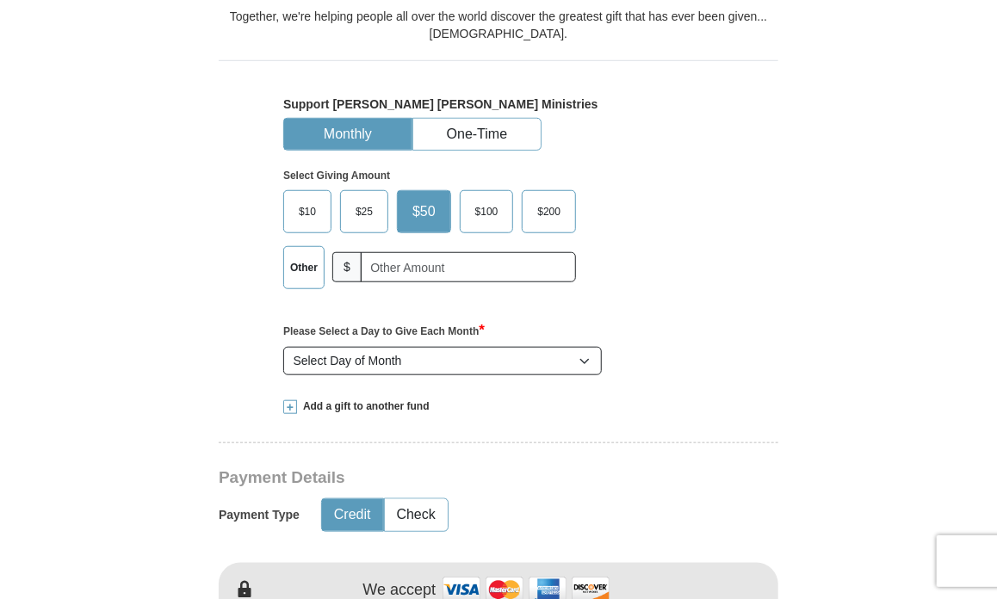
scroll to position [434, 0]
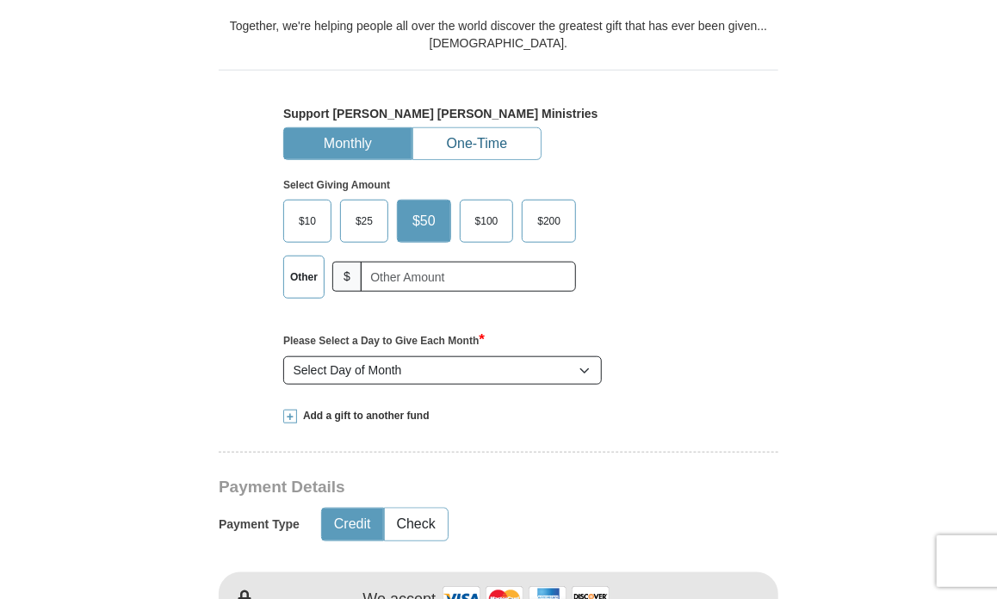
click at [457, 137] on button "One-Time" at bounding box center [476, 144] width 127 height 32
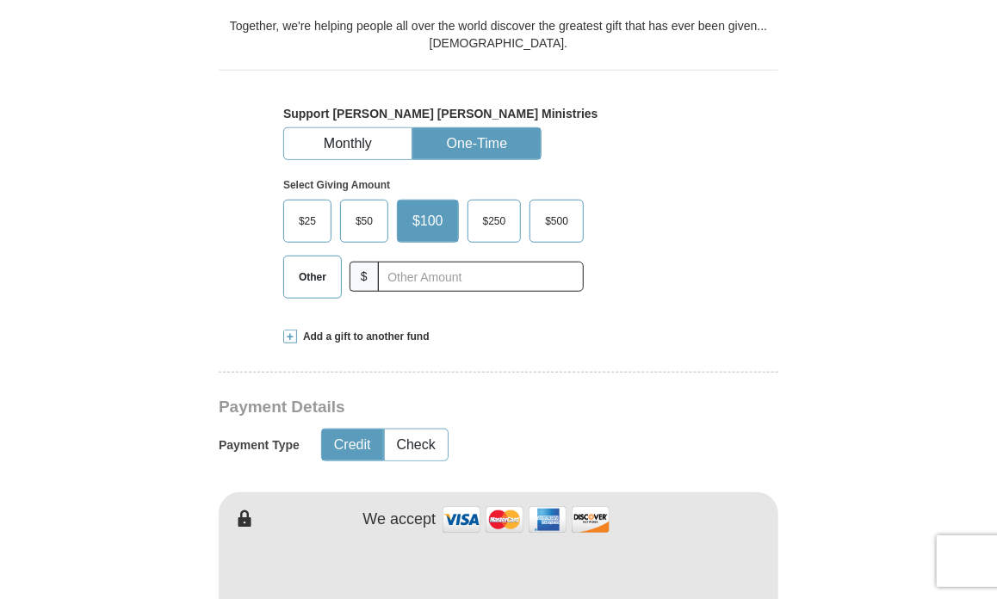
click at [310, 275] on span "Other" at bounding box center [312, 277] width 45 height 26
click at [0, 0] on input "Other" at bounding box center [0, 0] width 0 height 0
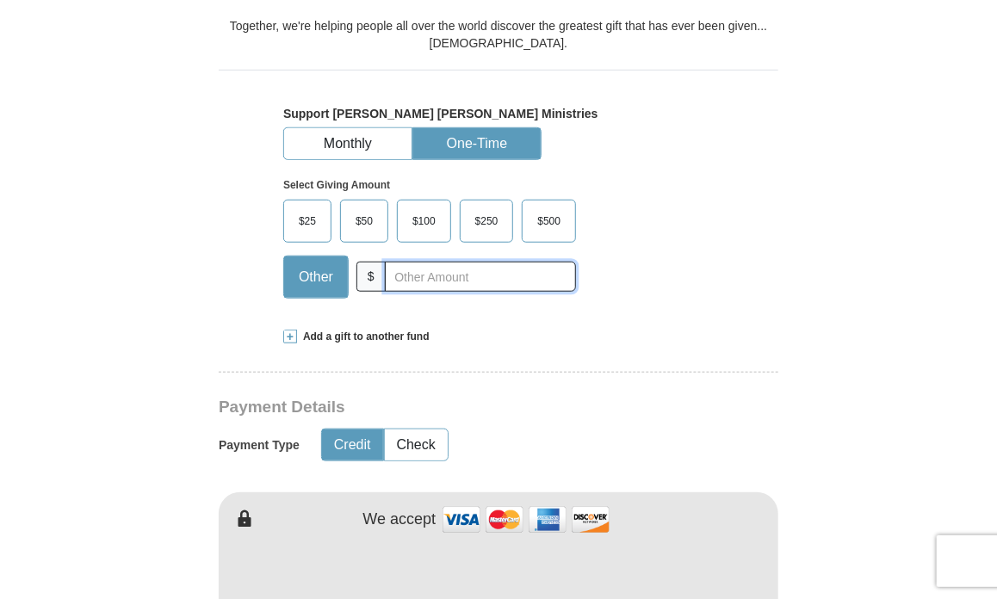
click at [403, 271] on input "text" at bounding box center [480, 277] width 191 height 30
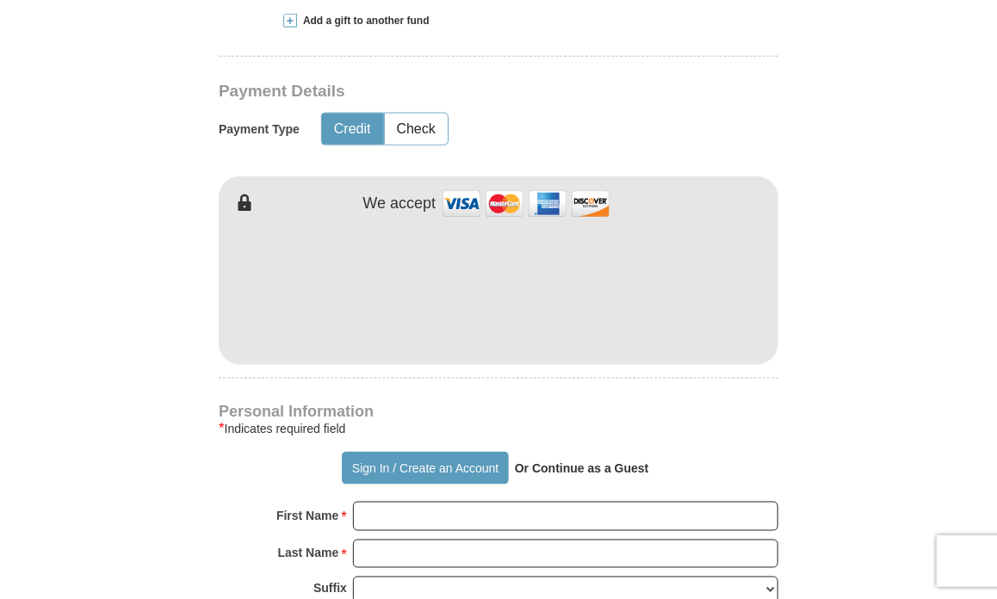
scroll to position [771, 0]
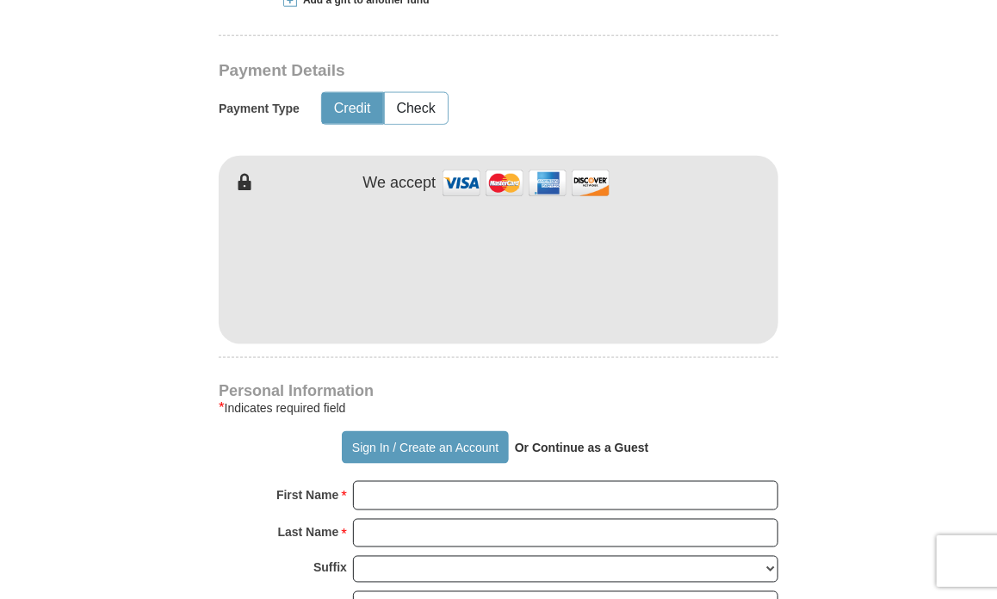
type input "150.00"
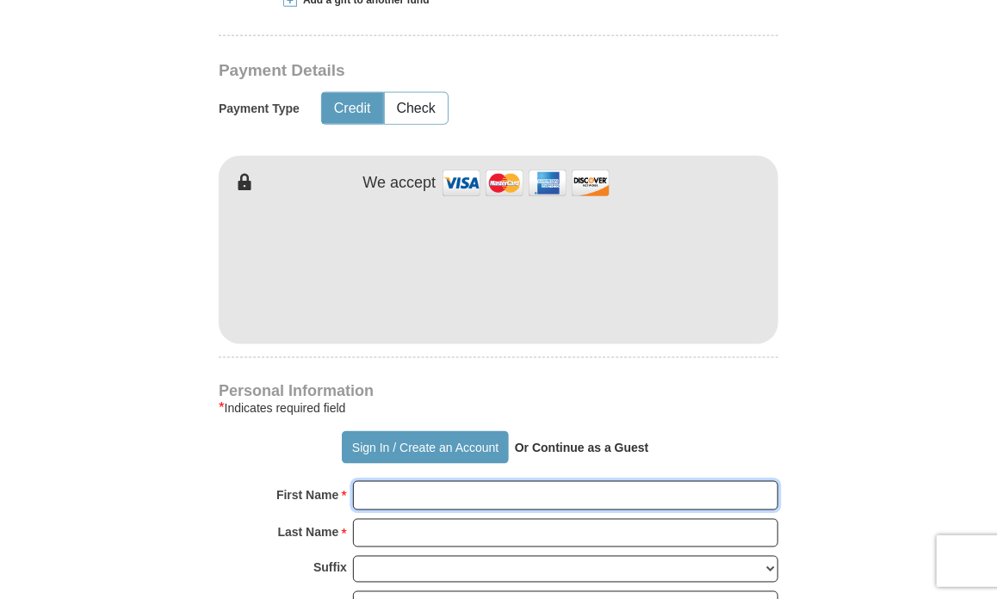
click at [373, 495] on input "First Name *" at bounding box center [565, 495] width 425 height 29
type input "[PERSON_NAME]"
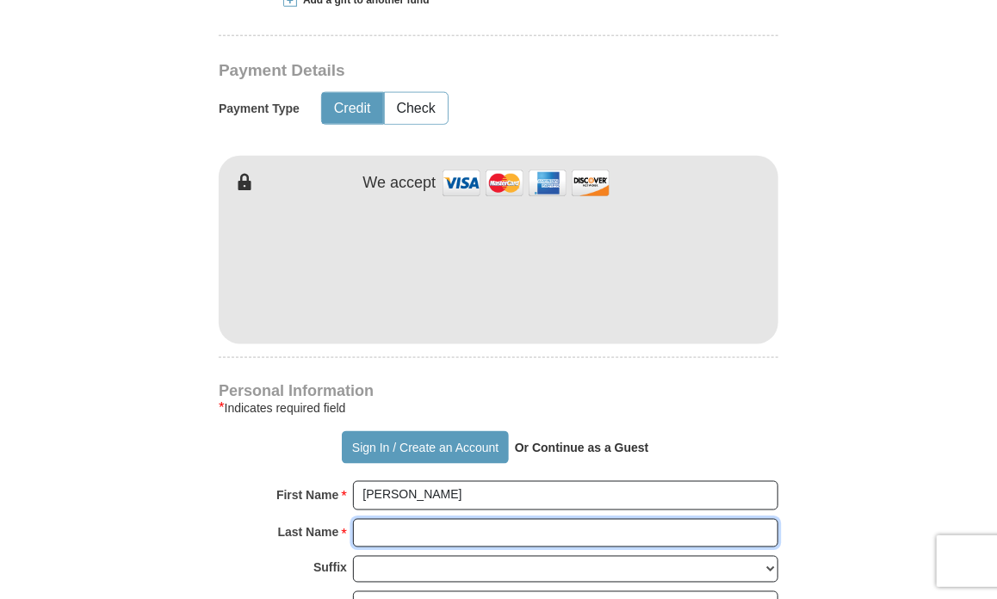
click at [386, 525] on input "Last Name *" at bounding box center [565, 533] width 425 height 29
type input "[PERSON_NAME]"
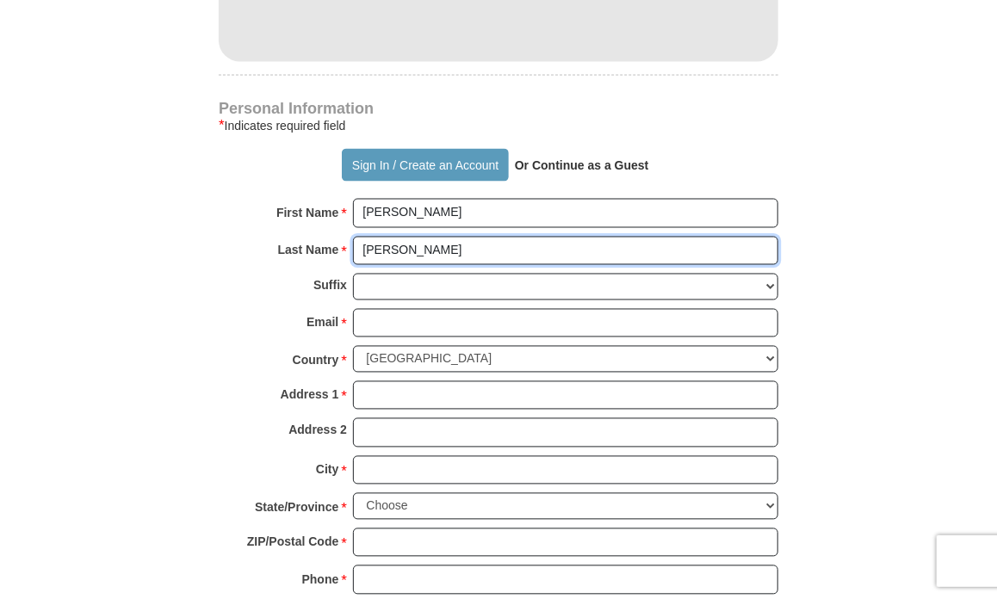
scroll to position [1089, 0]
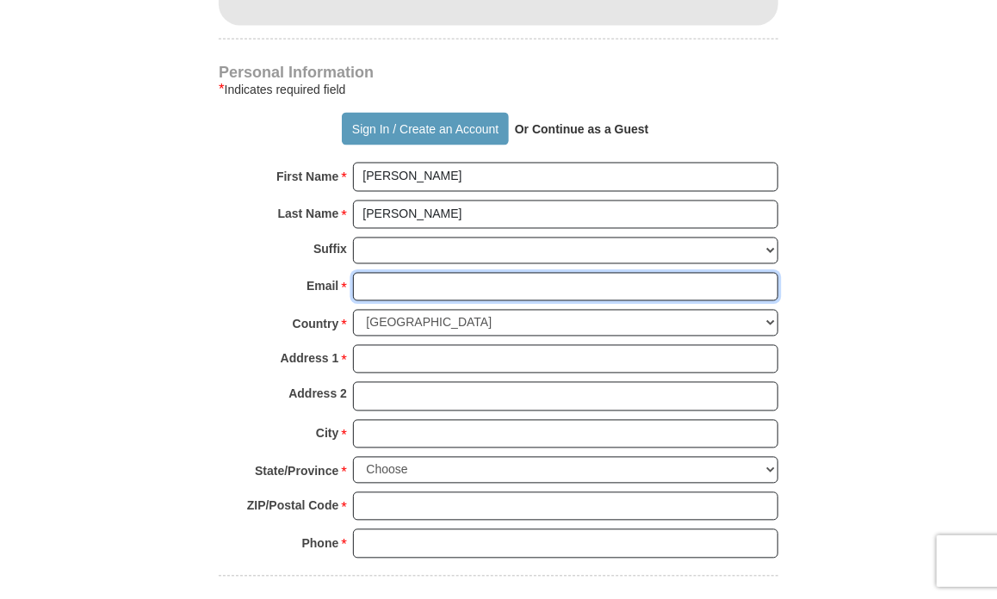
click at [371, 286] on input "Email *" at bounding box center [565, 287] width 425 height 29
type input "[EMAIL_ADDRESS][DOMAIN_NAME]"
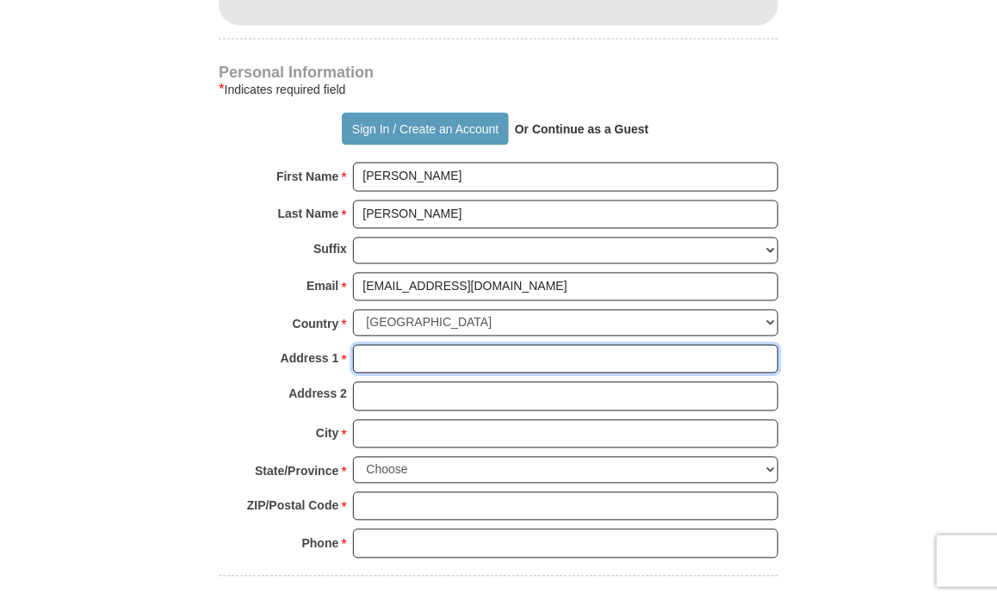
click at [363, 354] on input "Address 1 *" at bounding box center [565, 359] width 425 height 29
type input "[STREET_ADDRESS]"
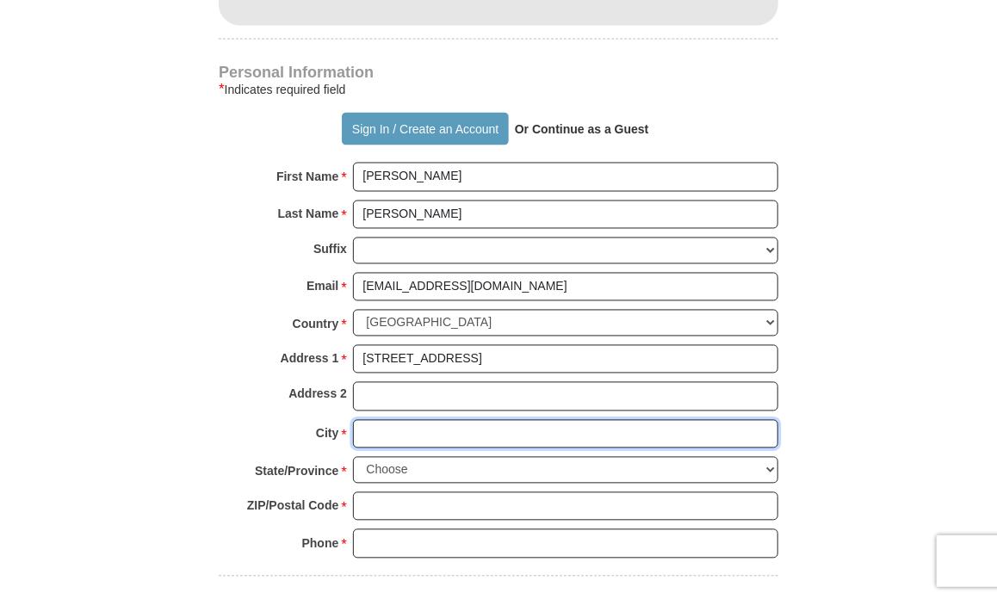
type input "Roswell"
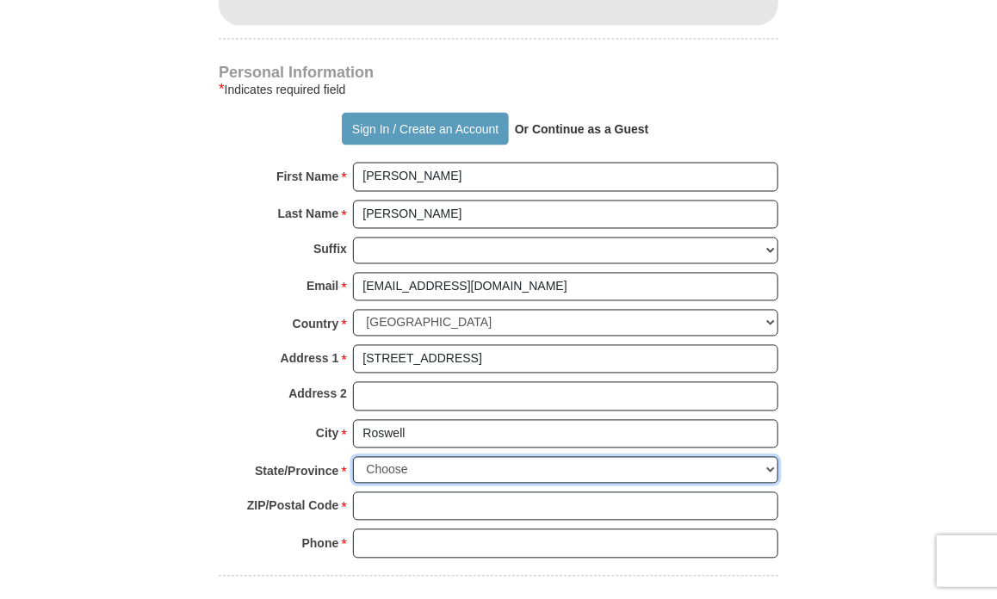
select select "GA"
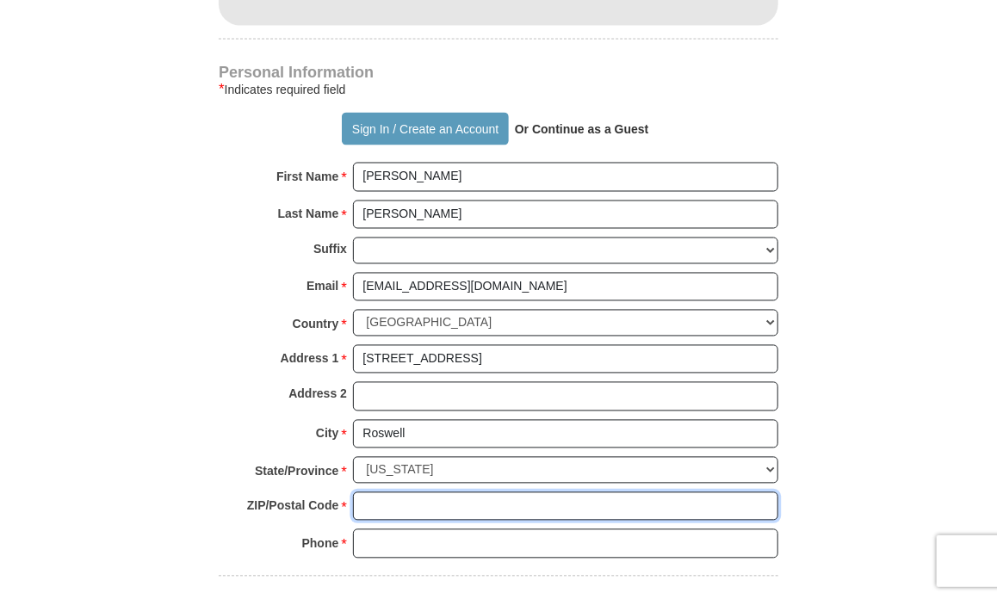
type input "30075"
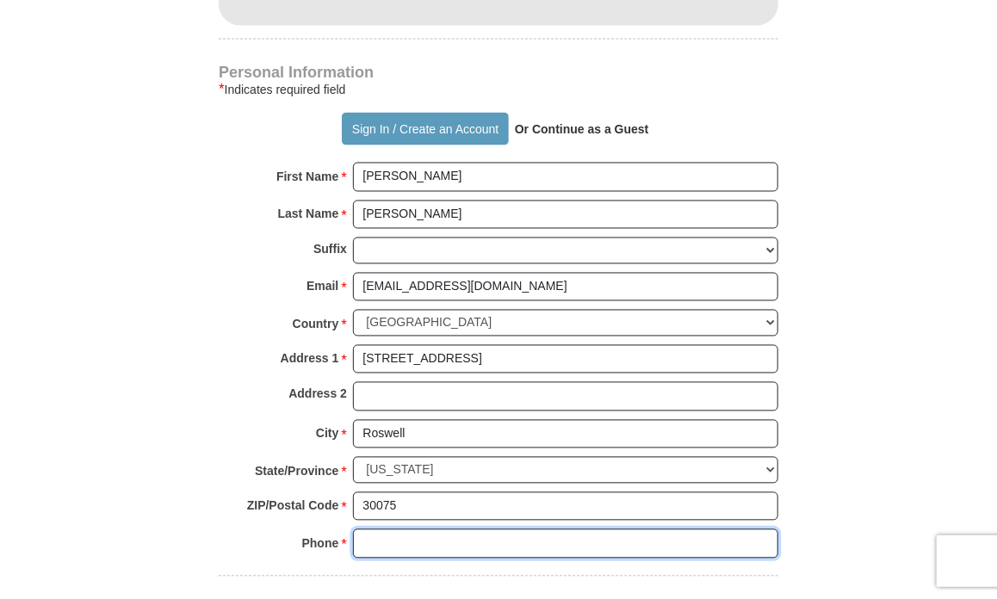
click at [369, 530] on input "Phone * *" at bounding box center [565, 544] width 425 height 29
type input "6785755575"
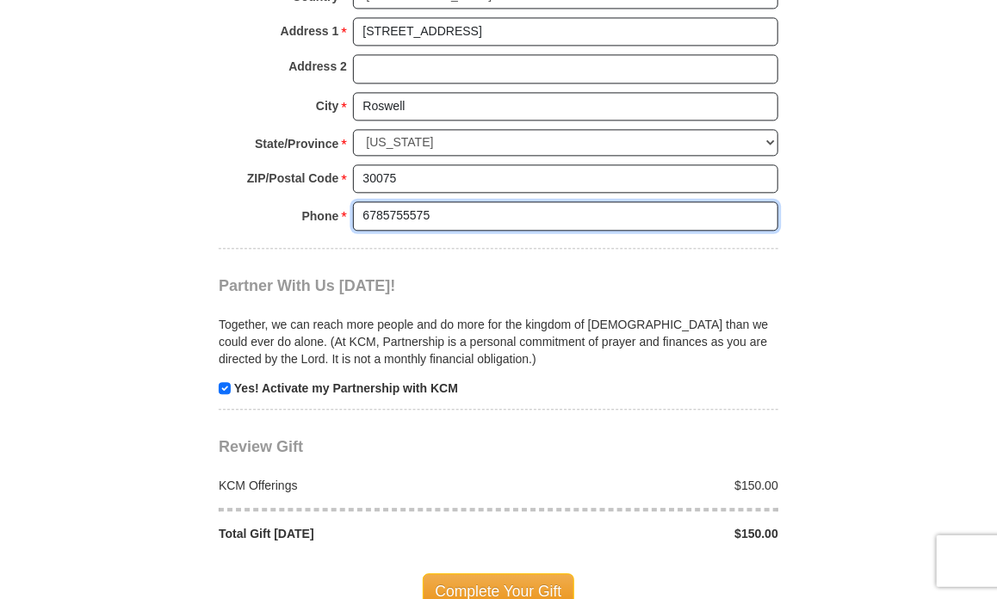
scroll to position [1474, 0]
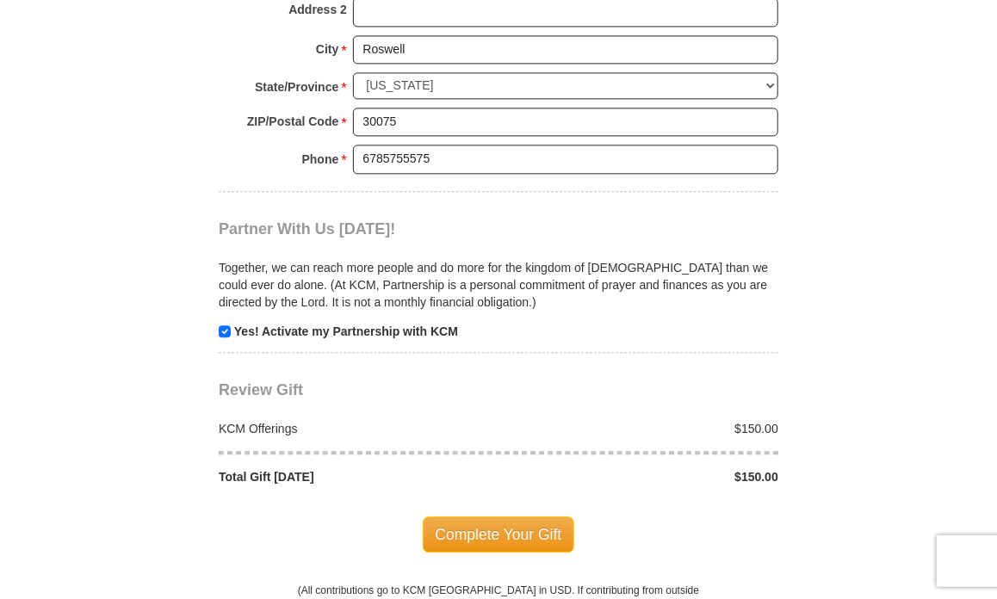
click at [231, 331] on p "Yes! Activate my Partnership with KCM" at bounding box center [499, 331] width 560 height 17
click at [227, 325] on input "checkbox" at bounding box center [225, 331] width 12 height 12
checkbox input "false"
click at [479, 518] on span "Complete Your Gift" at bounding box center [499, 535] width 152 height 36
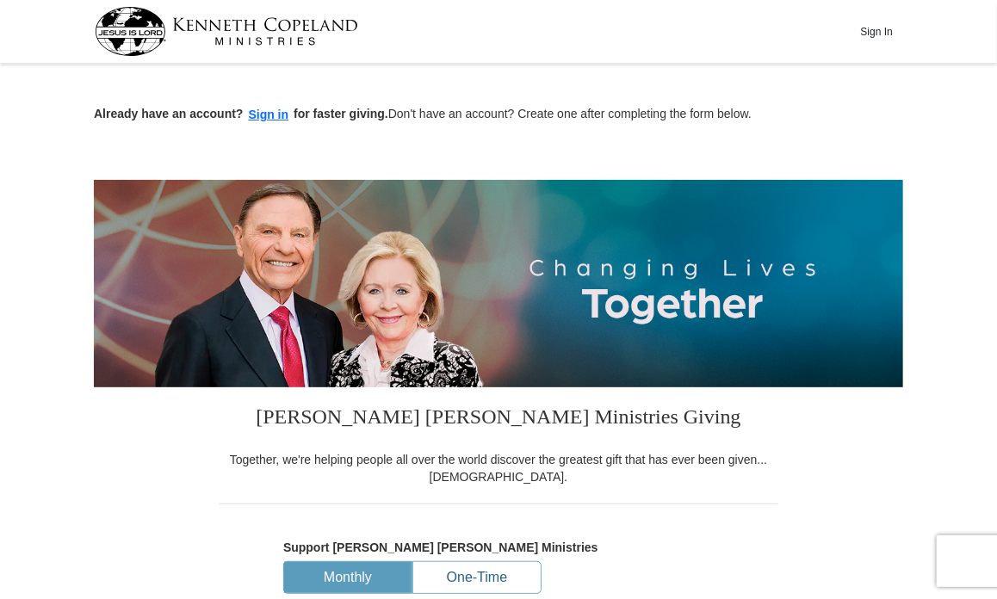
click at [459, 573] on button "One-Time" at bounding box center [476, 578] width 127 height 32
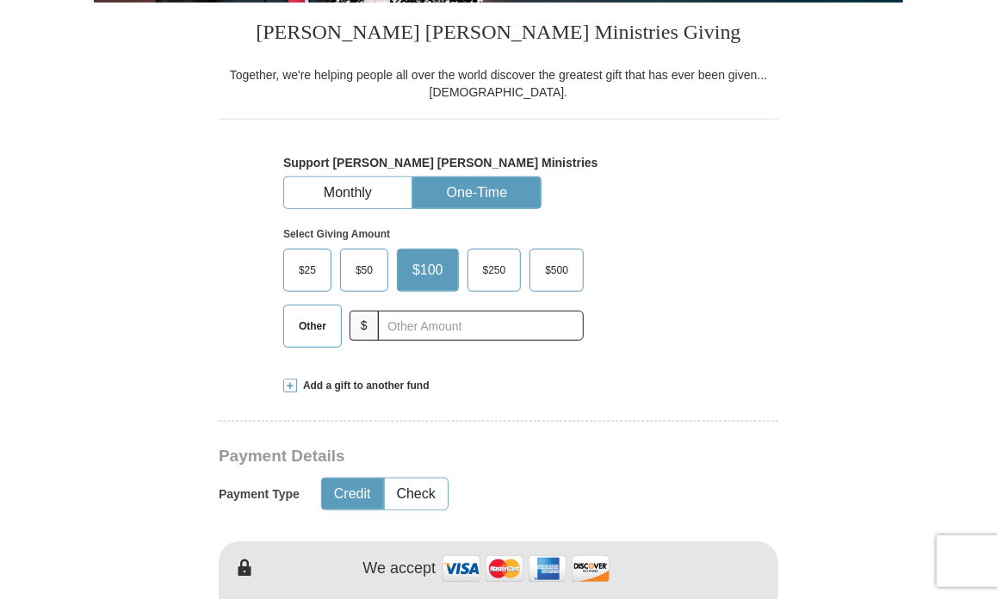
scroll to position [410, 0]
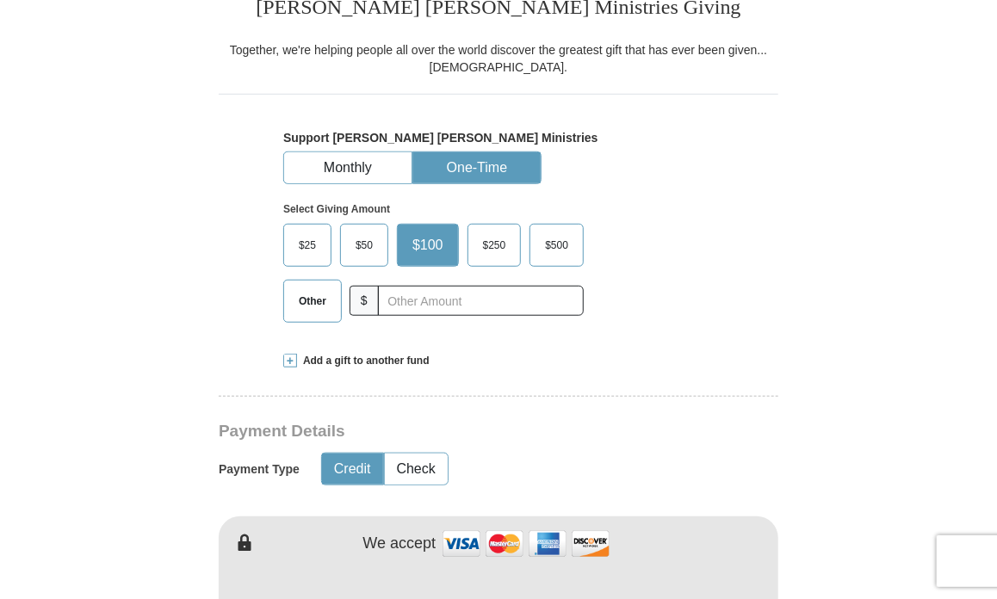
click at [485, 162] on button "One-Time" at bounding box center [476, 168] width 127 height 32
click at [306, 299] on span "Other" at bounding box center [312, 301] width 45 height 26
click at [0, 0] on input "Other" at bounding box center [0, 0] width 0 height 0
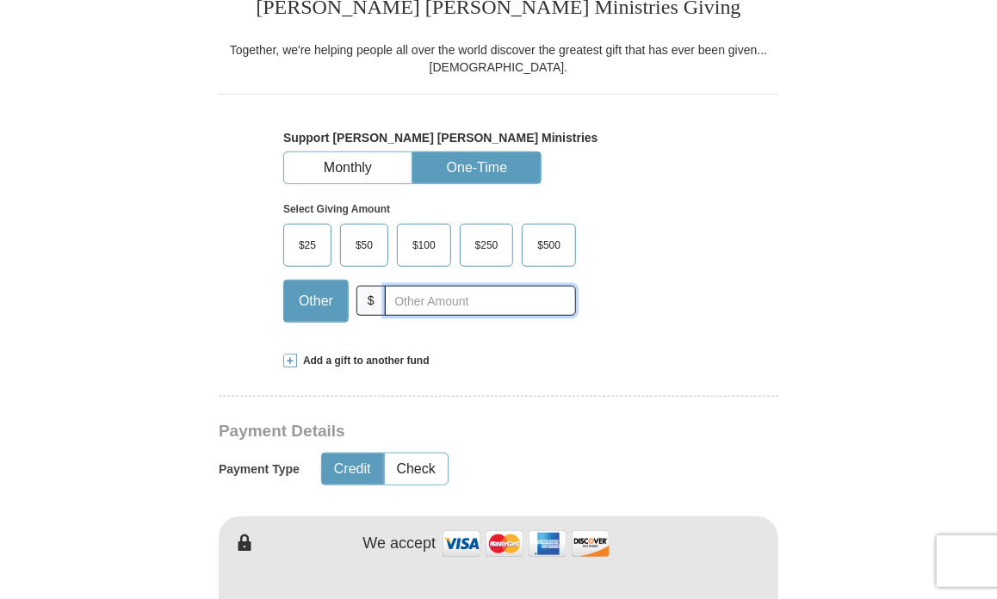
click at [400, 295] on input "text" at bounding box center [480, 301] width 191 height 30
type input "200.00"
click at [357, 461] on button "Credit" at bounding box center [352, 470] width 61 height 32
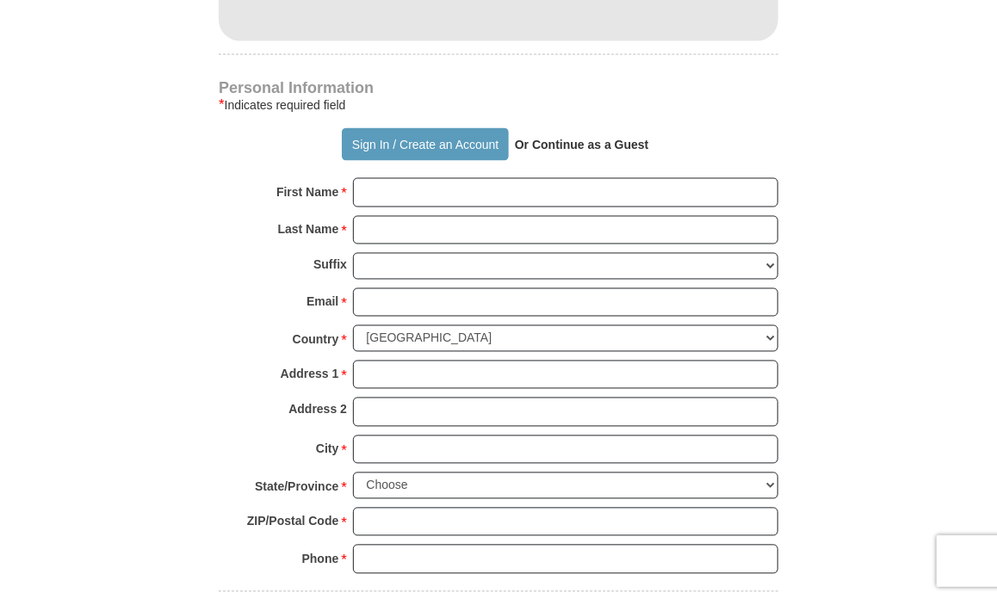
scroll to position [1085, 0]
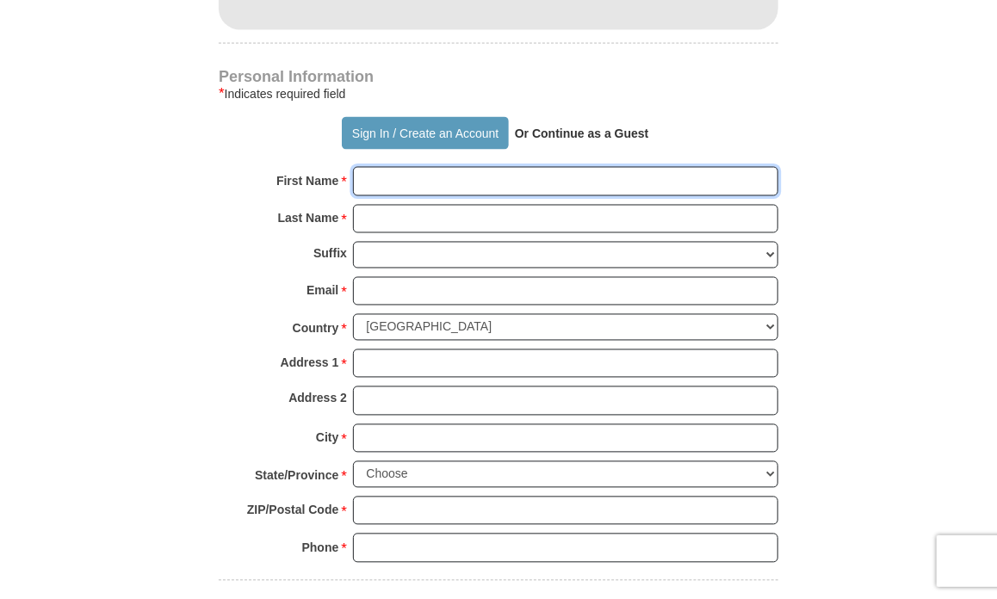
click at [373, 181] on input "First Name *" at bounding box center [565, 181] width 425 height 29
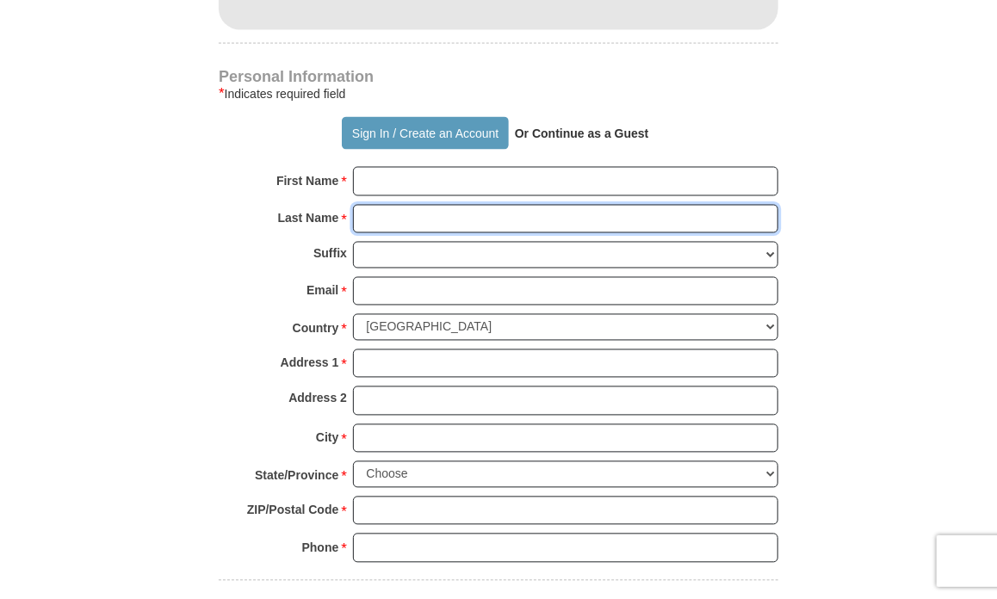
click at [377, 218] on input "Last Name *" at bounding box center [565, 219] width 425 height 29
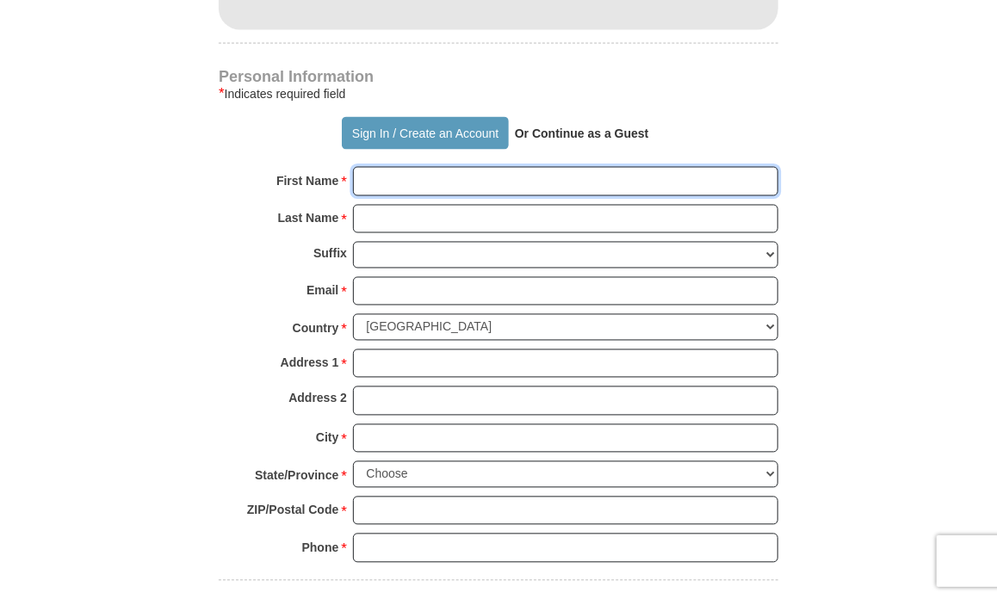
click at [386, 183] on input "First Name *" at bounding box center [565, 181] width 425 height 29
type input "[PERSON_NAME]"
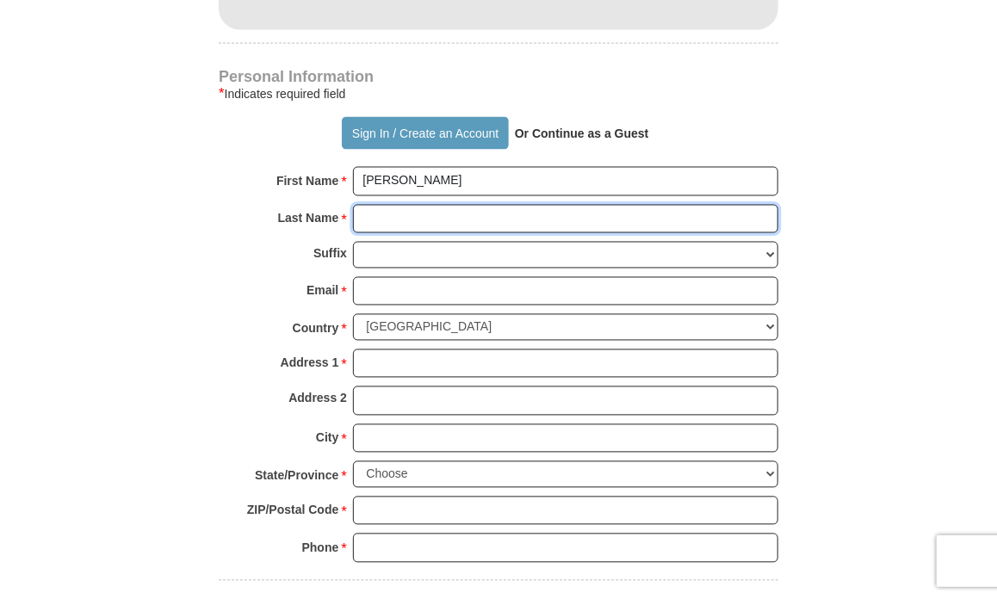
click at [400, 219] on input "Last Name *" at bounding box center [565, 219] width 425 height 29
type input "[PERSON_NAME]"
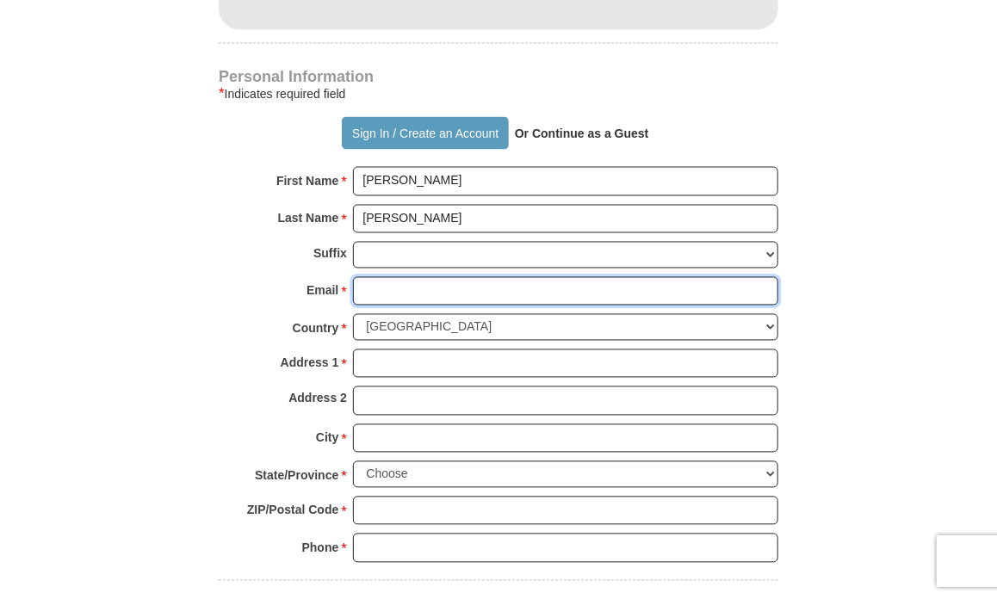
click at [407, 290] on input "Email *" at bounding box center [565, 291] width 425 height 29
type input "[EMAIL_ADDRESS][DOMAIN_NAME]"
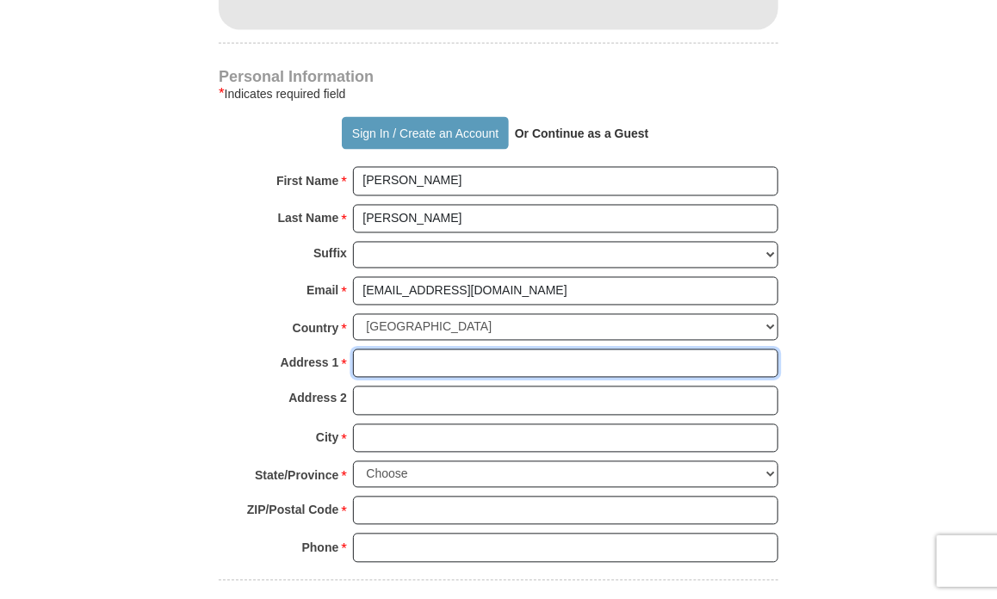
click at [387, 361] on input "Address 1 *" at bounding box center [565, 364] width 425 height 29
type input "[STREET_ADDRESS]"
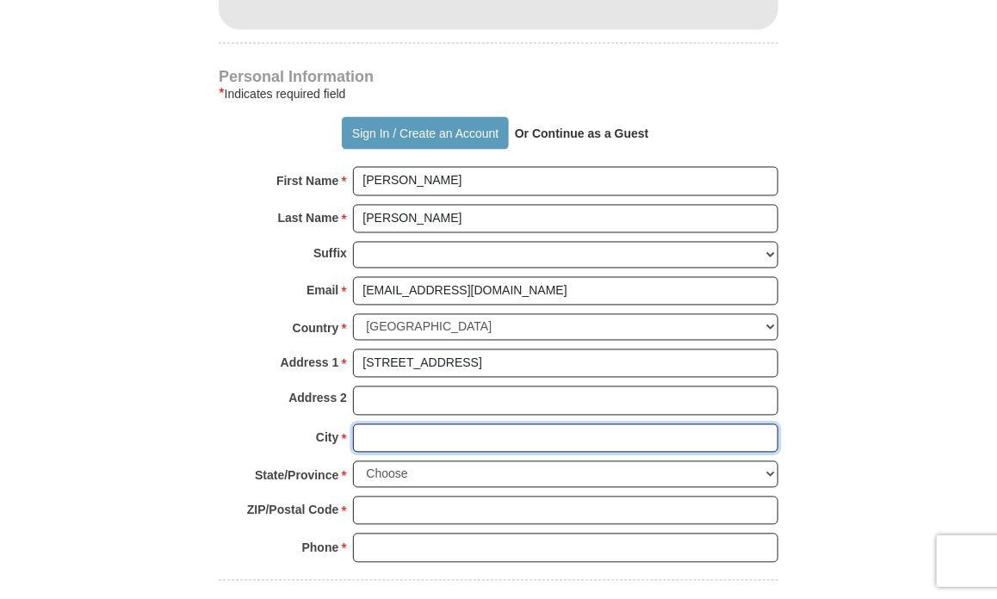
type input "Roswell"
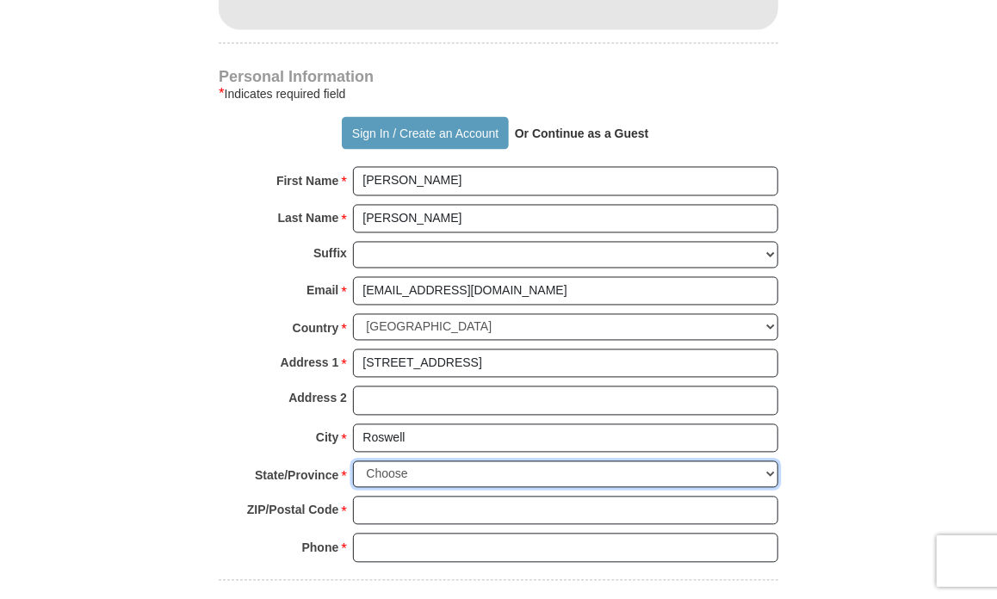
select select "GA"
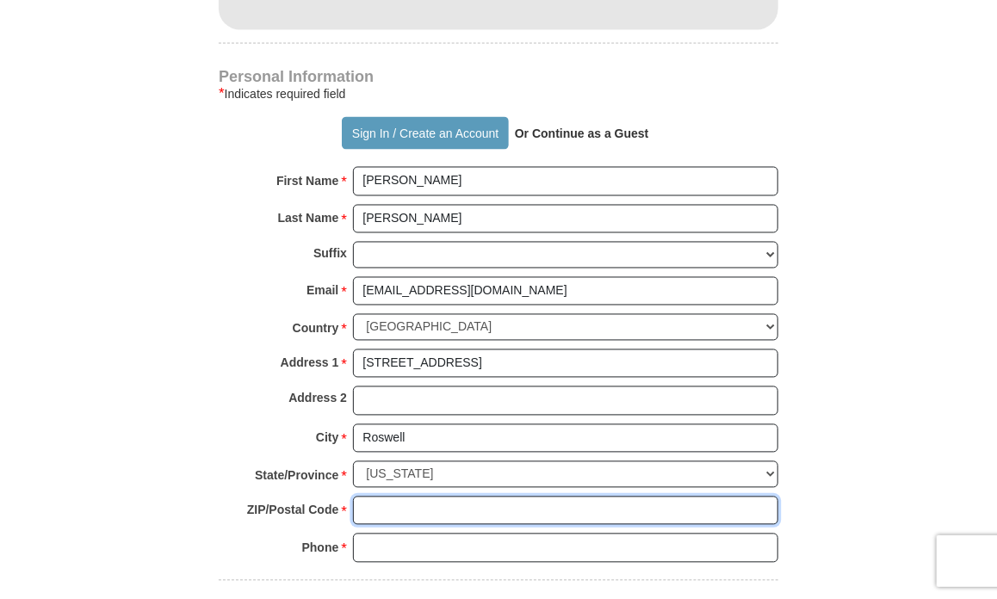
type input "30075"
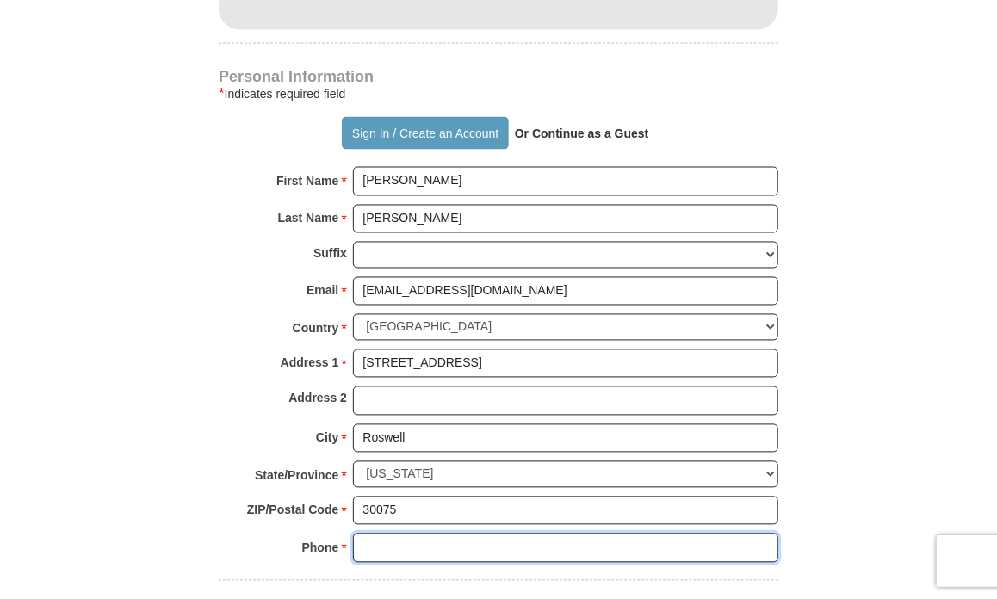
click at [380, 534] on input "Phone * *" at bounding box center [565, 548] width 425 height 29
type input "6785755575"
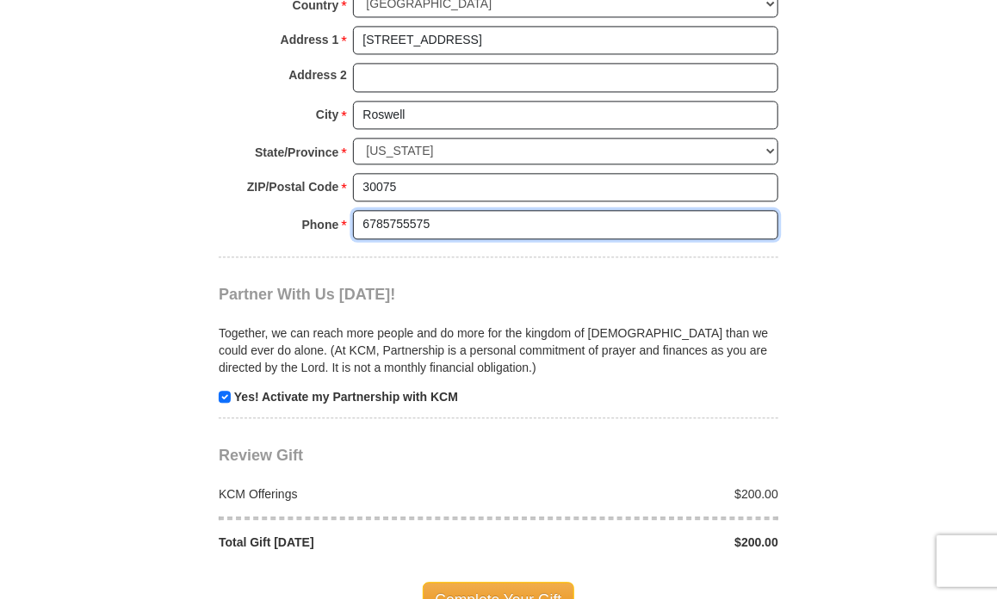
scroll to position [1564, 0]
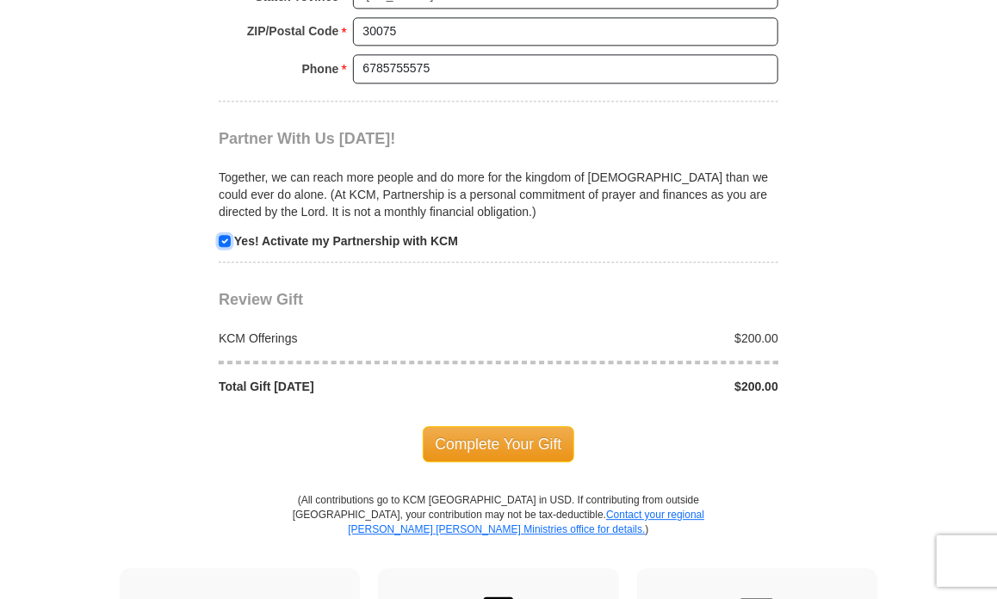
click at [219, 235] on input "checkbox" at bounding box center [225, 241] width 12 height 12
checkbox input "false"
click at [517, 432] on span "Complete Your Gift" at bounding box center [499, 444] width 152 height 36
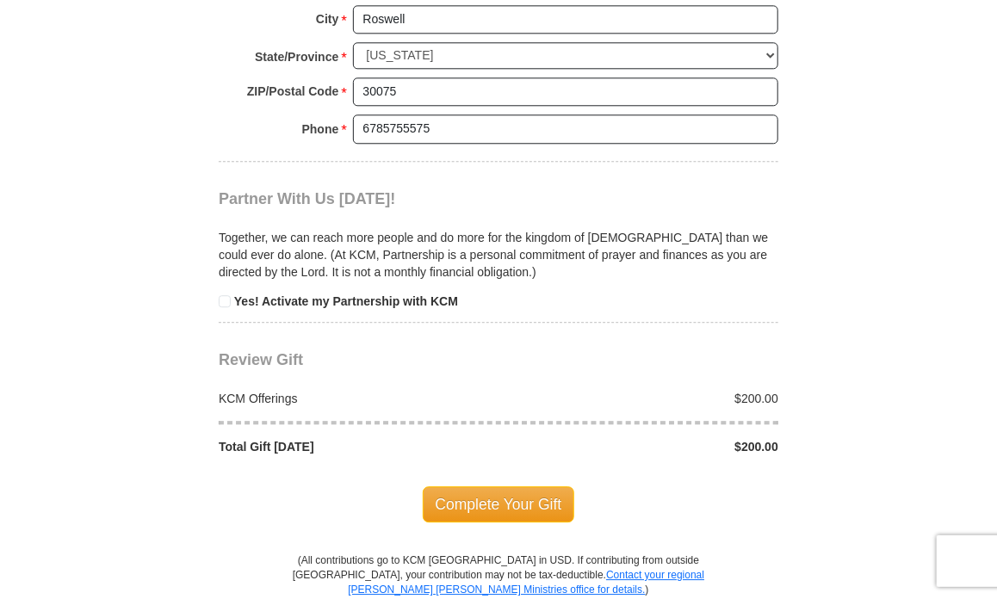
scroll to position [1710, 0]
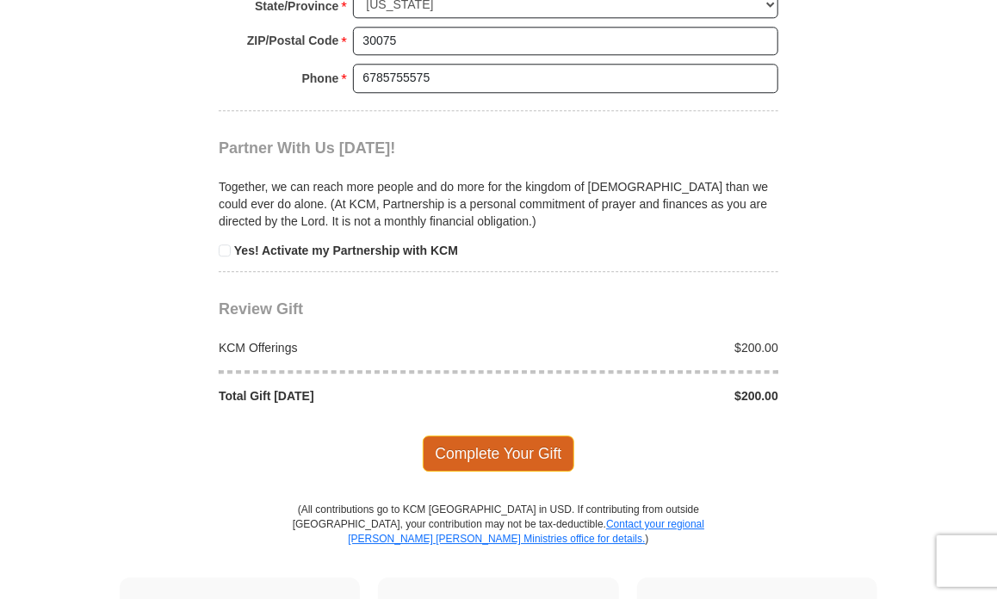
click at [513, 441] on span "Complete Your Gift" at bounding box center [499, 454] width 152 height 36
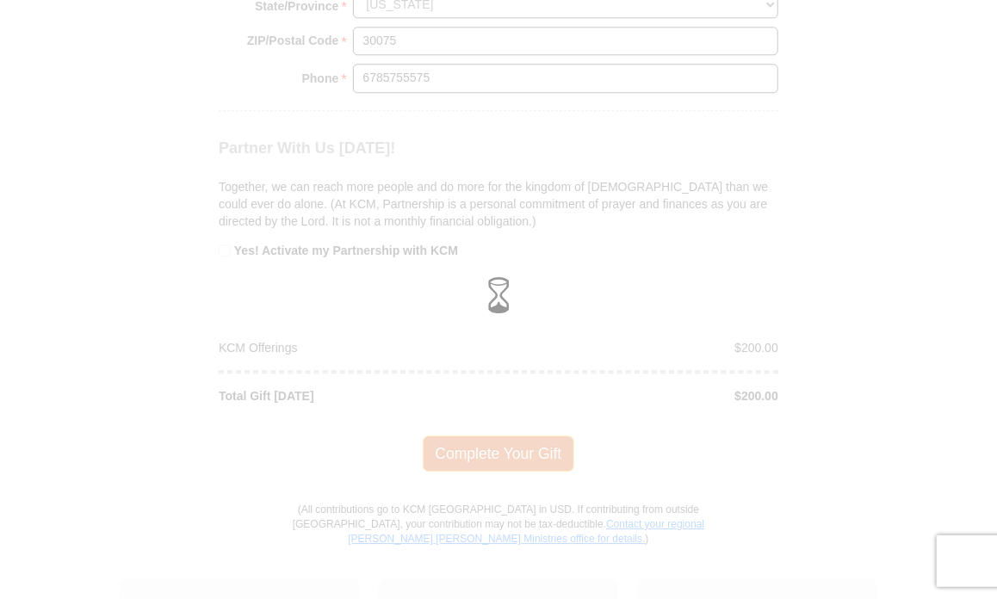
scroll to position [1556, 0]
